Goal: Information Seeking & Learning: Learn about a topic

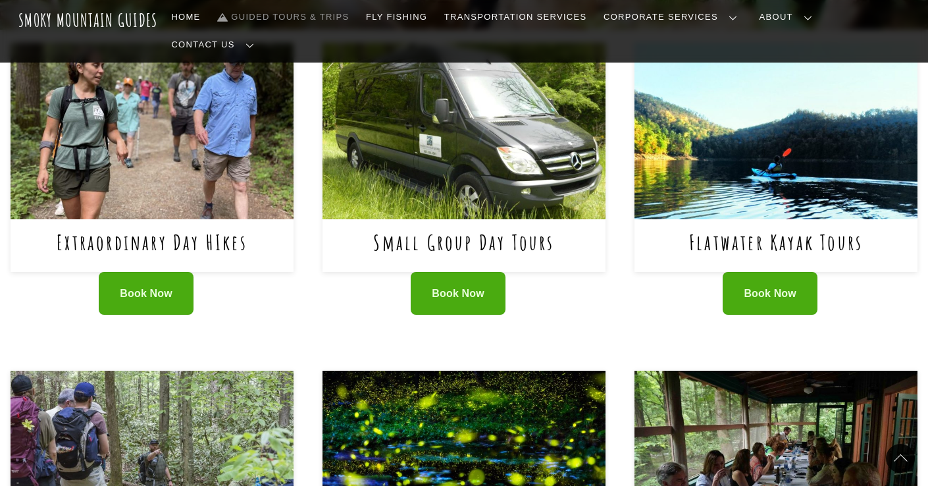
scroll to position [681, 0]
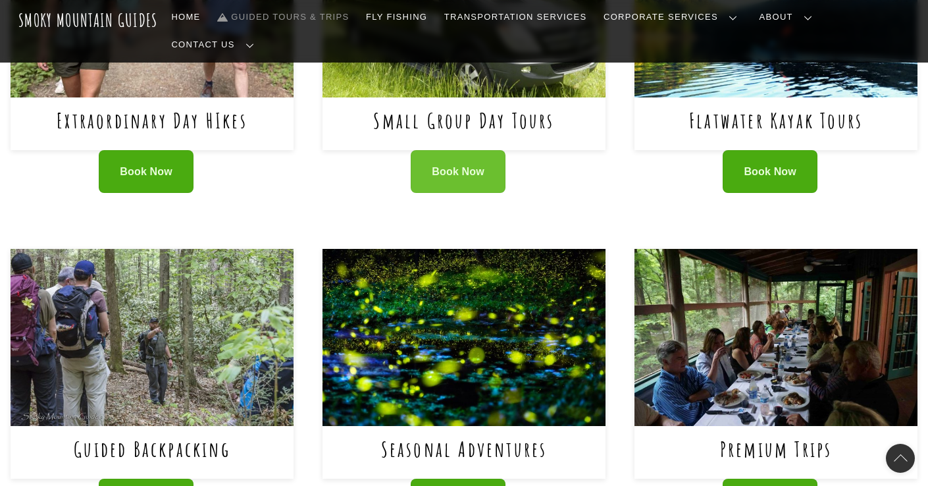
click at [448, 150] on link "Book Now" at bounding box center [458, 171] width 95 height 43
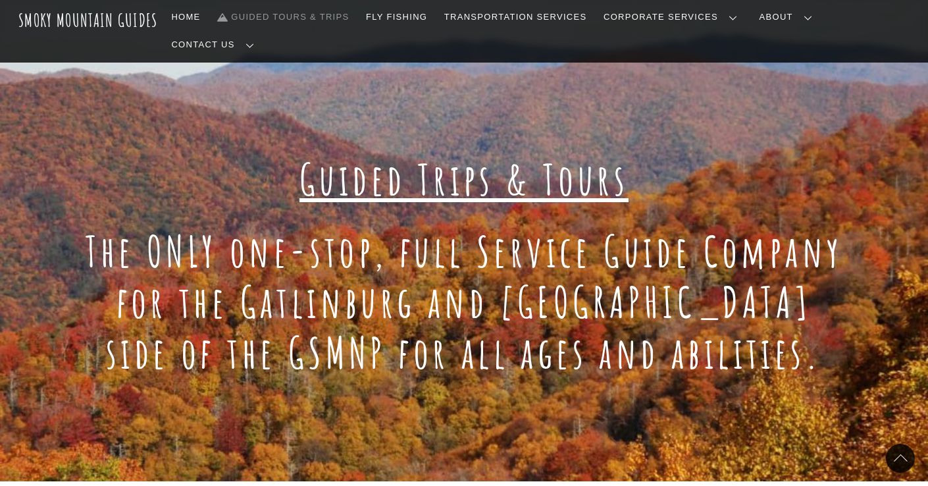
scroll to position [31, 0]
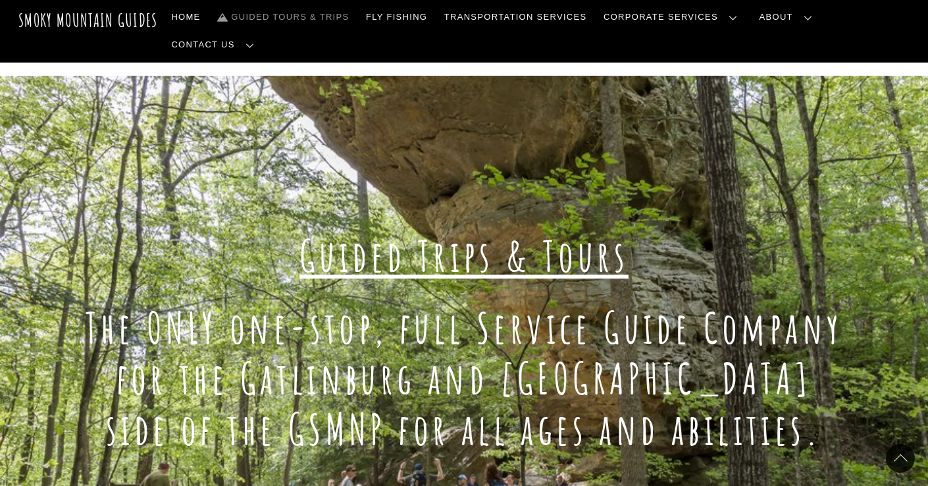
click at [0, 0] on link "Frequently Asked Questions" at bounding box center [0, 0] width 0 height 0
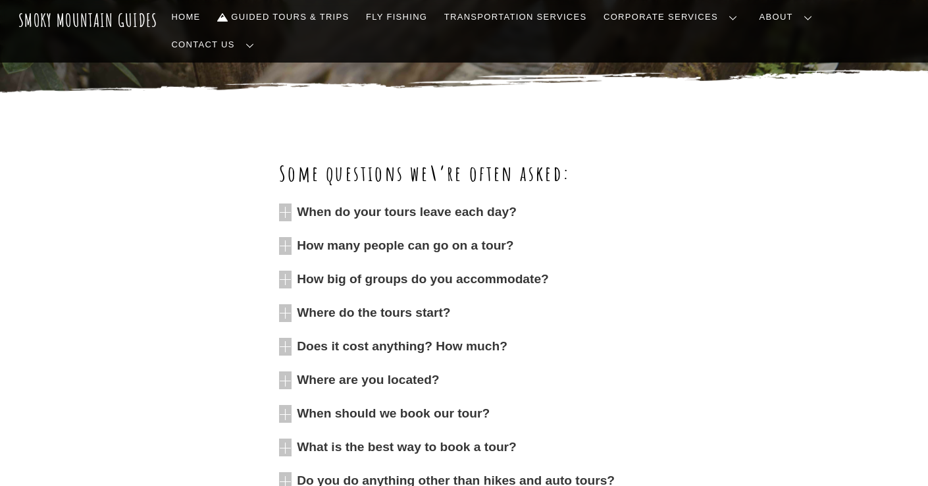
scroll to position [358, 0]
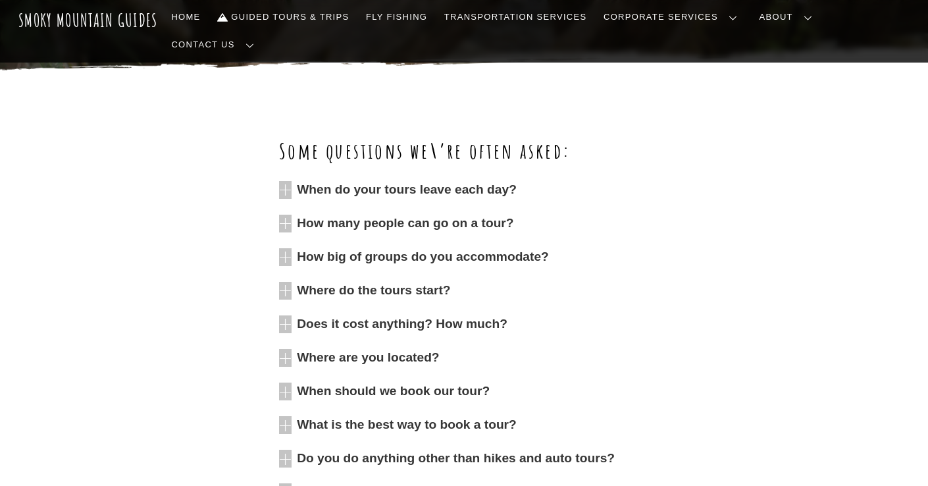
click at [492, 181] on span "When do your tours leave each day?" at bounding box center [473, 190] width 352 height 18
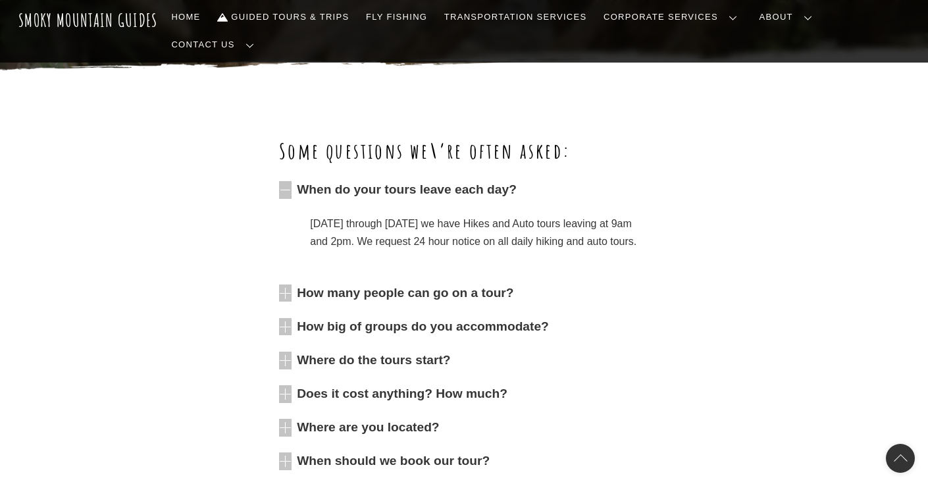
scroll to position [509, 0]
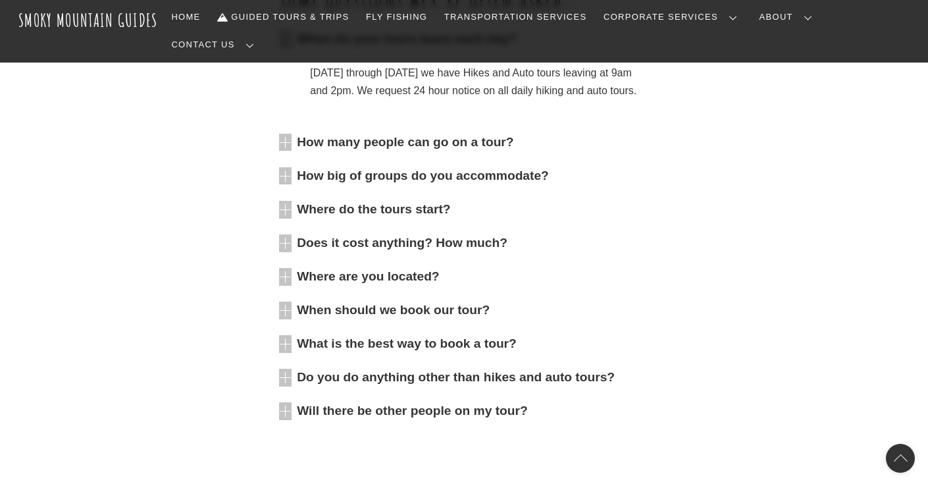
click at [498, 134] on span "How many people can go on a tour?" at bounding box center [473, 143] width 352 height 18
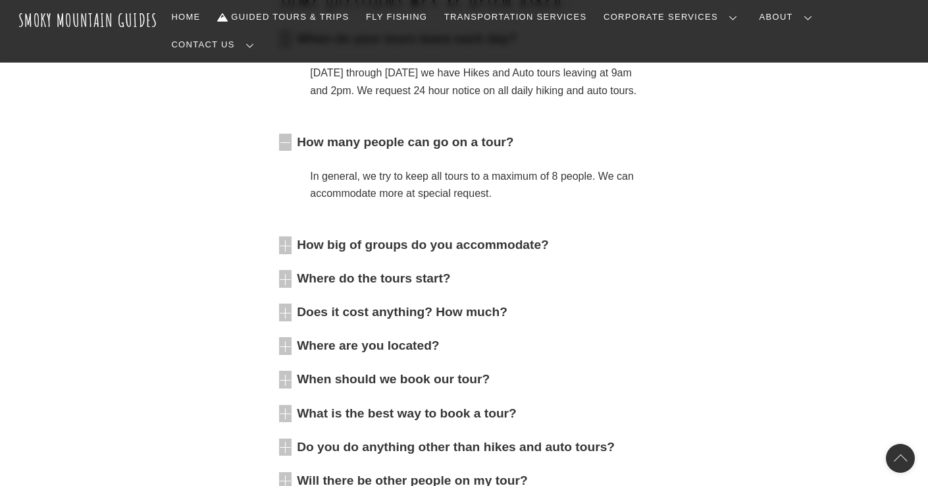
click at [438, 271] on span "Where do the tours start?" at bounding box center [473, 279] width 352 height 18
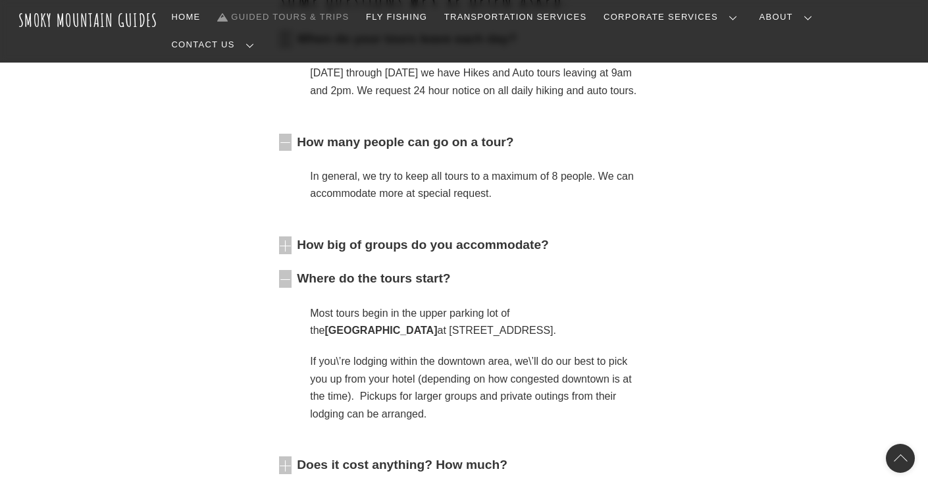
click at [330, 20] on link "Guided Tours & Trips" at bounding box center [283, 17] width 142 height 28
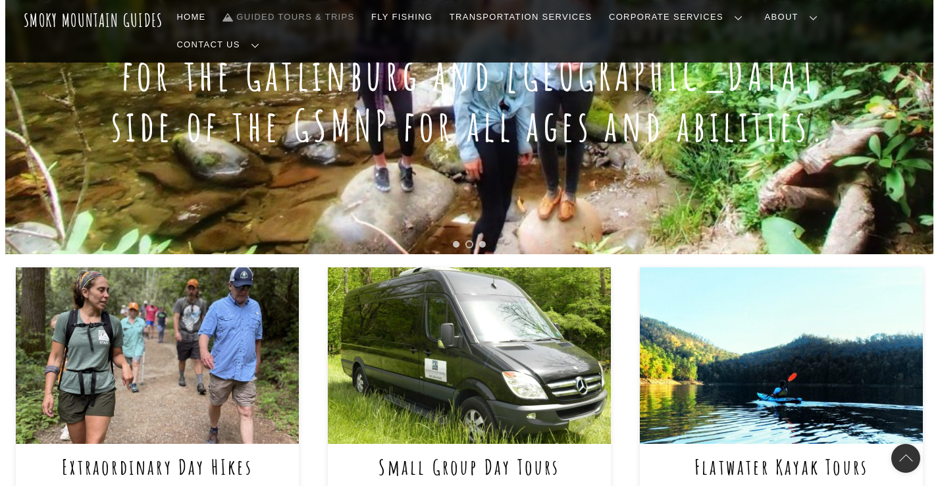
scroll to position [545, 0]
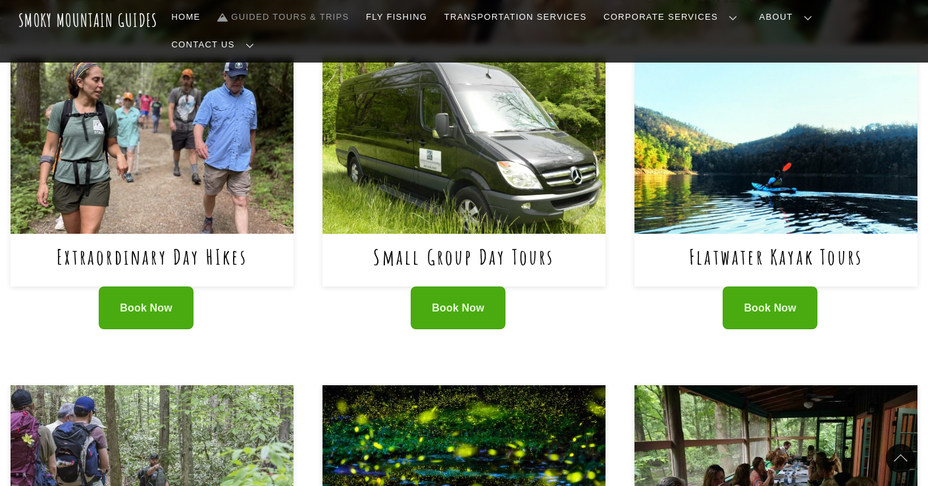
click at [435, 174] on img at bounding box center [464, 145] width 283 height 177
